Goal: Information Seeking & Learning: Learn about a topic

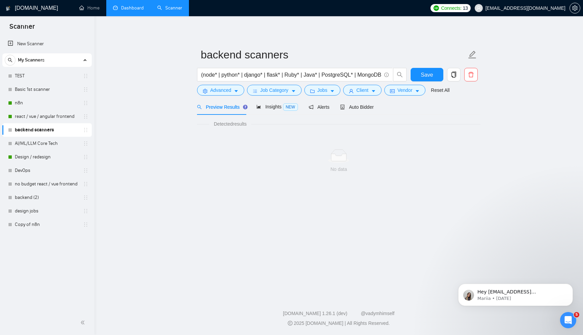
click at [134, 5] on link "Dashboard" at bounding box center [128, 8] width 31 height 6
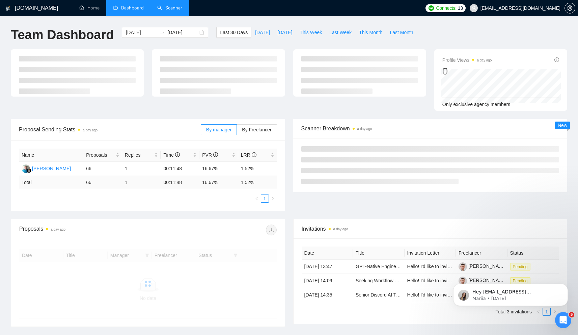
click at [170, 8] on link "Scanner" at bounding box center [169, 8] width 25 height 6
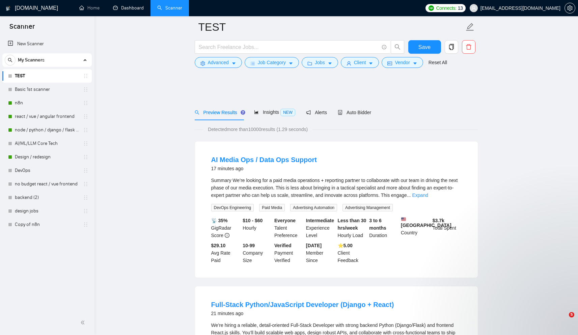
scroll to position [1045, 0]
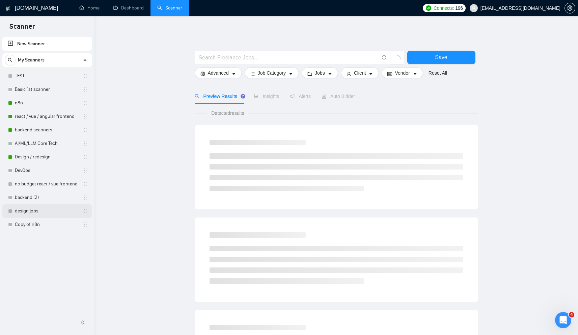
click at [41, 211] on link "design jobs" at bounding box center [47, 210] width 64 height 13
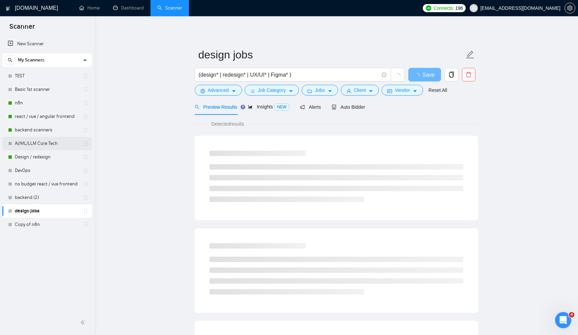
click at [53, 145] on link "AI/ML/LLM Core Tech" at bounding box center [47, 143] width 64 height 13
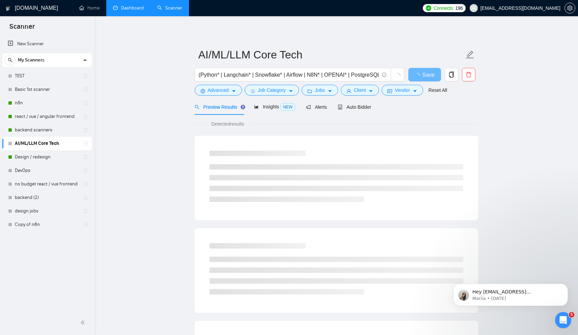
click at [129, 11] on link "Dashboard" at bounding box center [128, 8] width 31 height 6
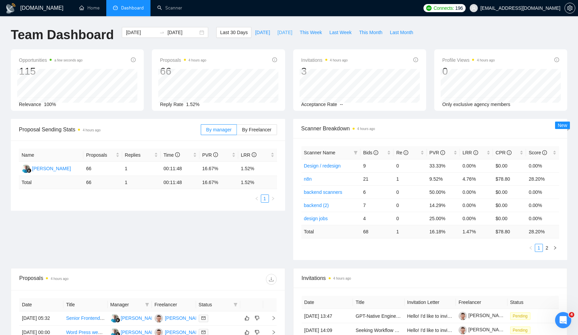
click at [277, 32] on span "Yesterday" at bounding box center [284, 32] width 15 height 7
type input "2025-09-17"
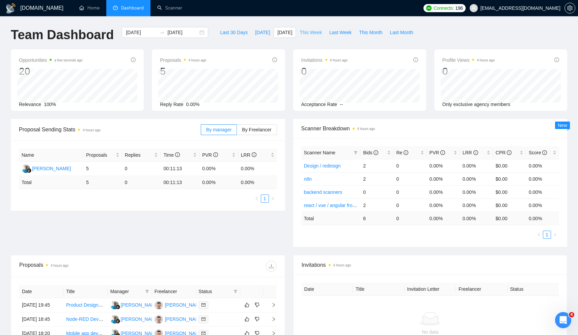
click at [307, 33] on span "This Week" at bounding box center [310, 32] width 22 height 7
type input "2025-09-15"
type input "2025-09-21"
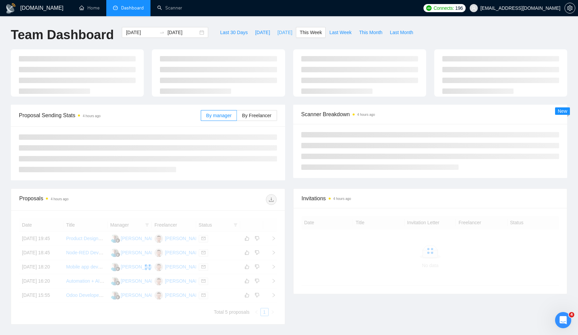
click at [289, 32] on span "Yesterday" at bounding box center [284, 32] width 15 height 7
type input "2025-09-17"
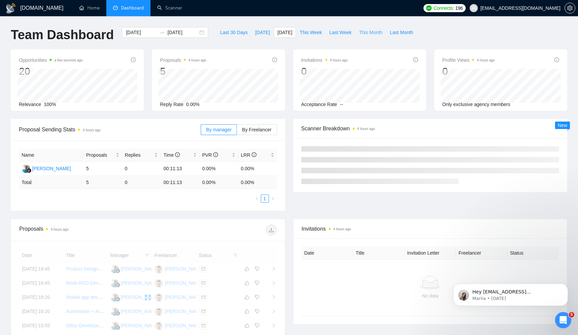
click at [371, 31] on span "This Month" at bounding box center [370, 32] width 23 height 7
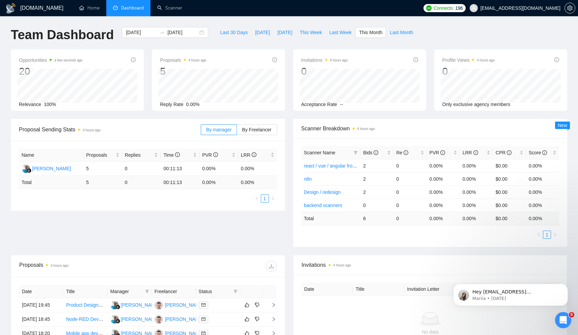
type input "2025-09-01"
type input "2025-09-30"
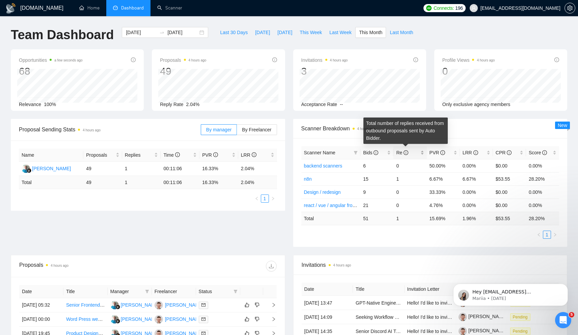
click at [402, 152] on span "Re" at bounding box center [402, 152] width 12 height 5
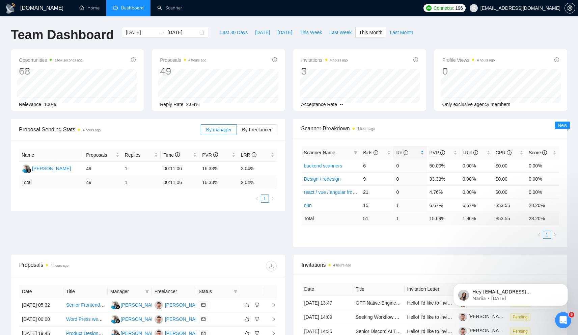
click at [399, 152] on span "Re" at bounding box center [402, 152] width 12 height 5
click at [433, 153] on span "PVR" at bounding box center [437, 152] width 16 height 5
click at [467, 152] on span "LRR" at bounding box center [470, 152] width 16 height 5
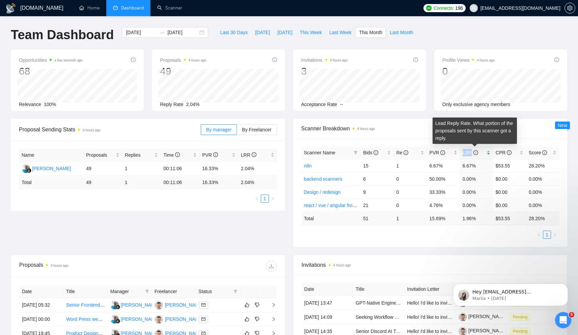
click at [465, 152] on span "LRR" at bounding box center [470, 152] width 16 height 5
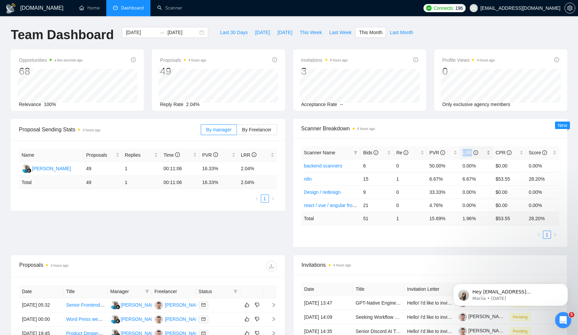
click at [465, 152] on span "LRR" at bounding box center [470, 152] width 16 height 5
click at [502, 149] on span "CPR" at bounding box center [506, 152] width 23 height 7
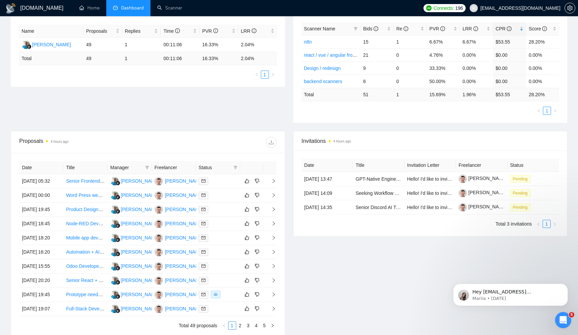
scroll to position [125, 0]
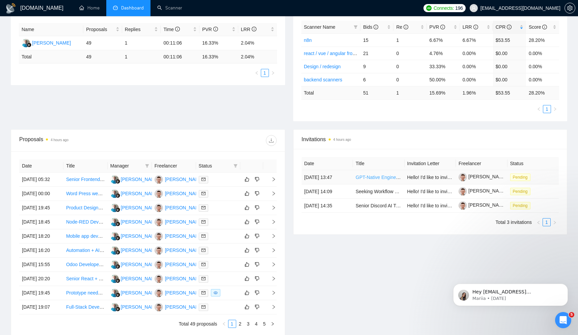
click at [381, 177] on link "GPT-Native Engineer Wanted to Build Mythic Oracle (PWA, Supabase, Ritual AI)" at bounding box center [439, 176] width 168 height 5
click at [381, 190] on link "Seeking Workflow & Process Automation Professionals – Paid Survey" at bounding box center [428, 191] width 146 height 5
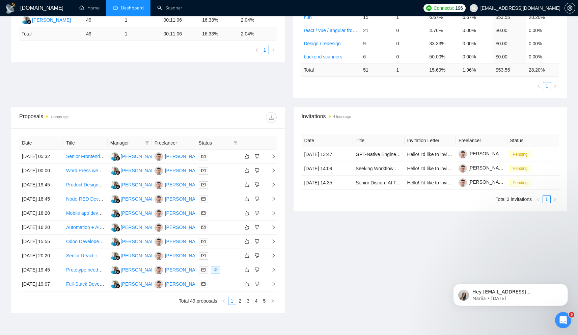
scroll to position [0, 0]
